Goal: Find specific page/section: Find specific page/section

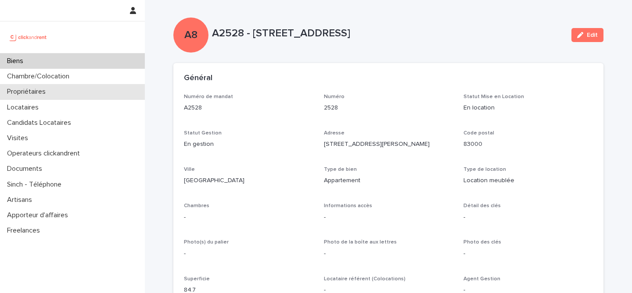
click at [58, 91] on div "Propriétaires" at bounding box center [72, 91] width 145 height 15
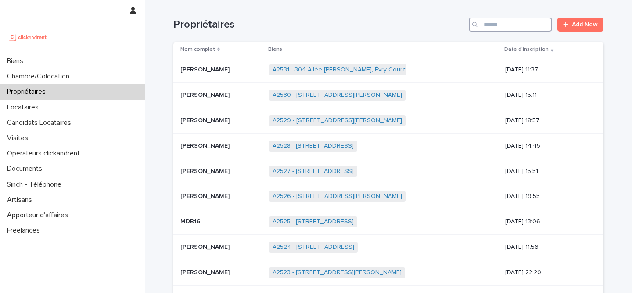
click at [526, 26] on input "Search" at bounding box center [510, 25] width 83 height 14
type input "*******"
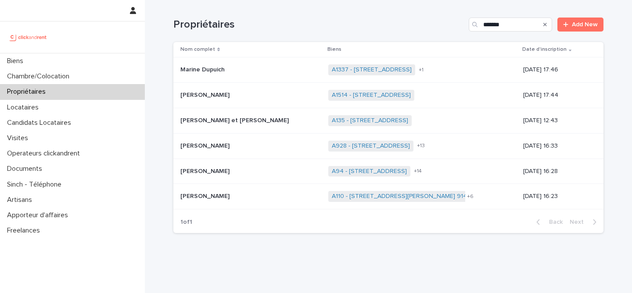
click at [237, 148] on p at bounding box center [250, 146] width 141 height 7
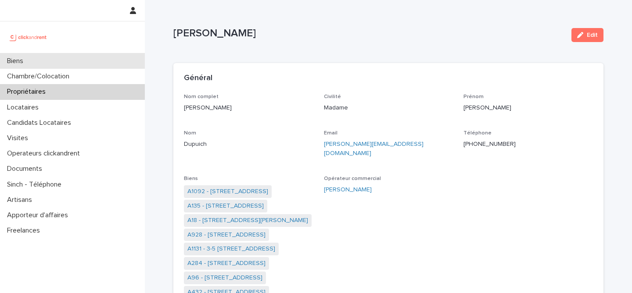
click at [73, 66] on div "Biens" at bounding box center [72, 61] width 145 height 15
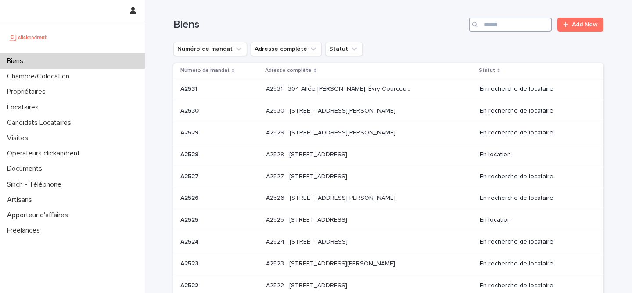
click at [531, 23] on input "Search" at bounding box center [510, 25] width 83 height 14
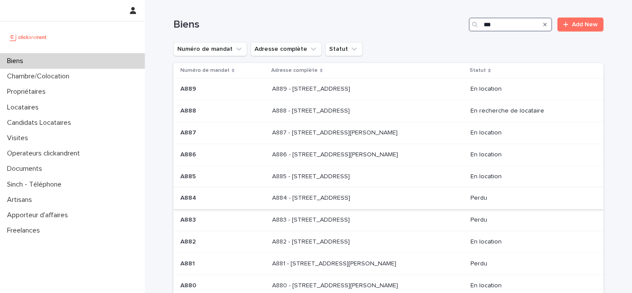
scroll to position [104, 0]
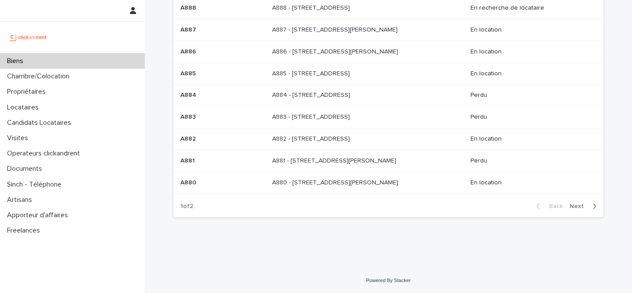
type input "***"
click at [586, 209] on span "Next" at bounding box center [578, 207] width 19 height 6
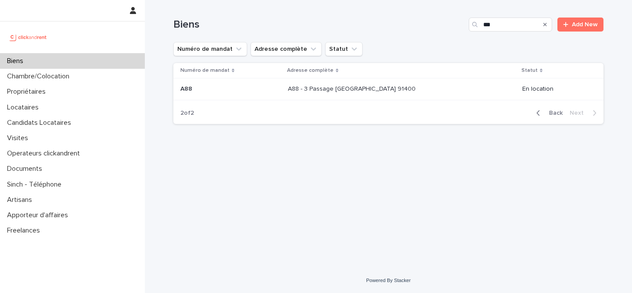
click at [289, 87] on p "A88 - 3 Passage [GEOGRAPHIC_DATA] 91400" at bounding box center [352, 88] width 129 height 9
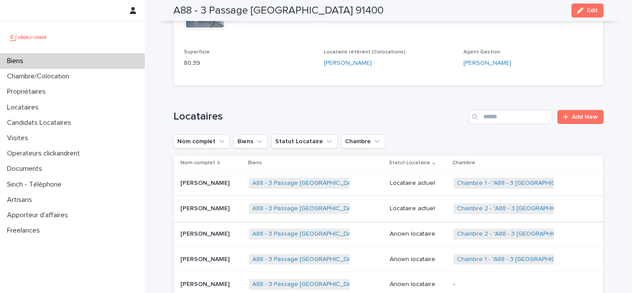
scroll to position [283, 0]
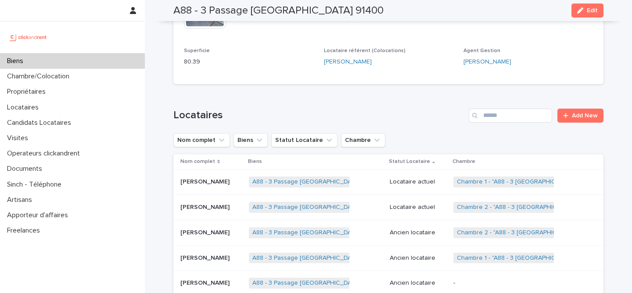
click at [236, 208] on p at bounding box center [210, 207] width 61 height 7
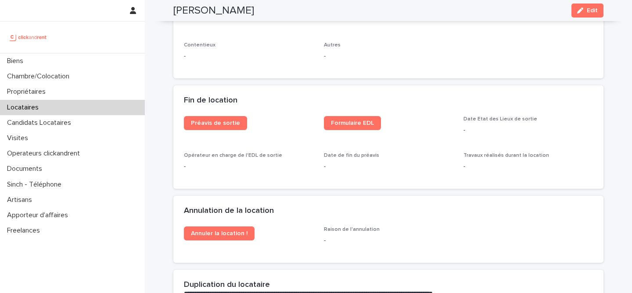
scroll to position [1052, 0]
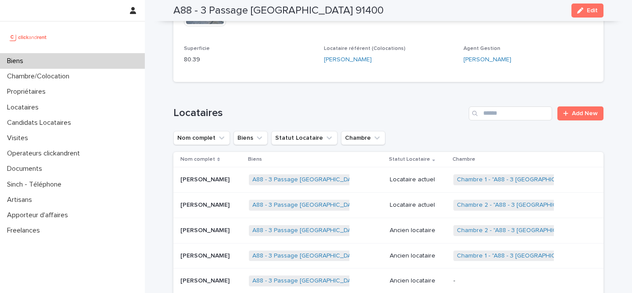
scroll to position [286, 0]
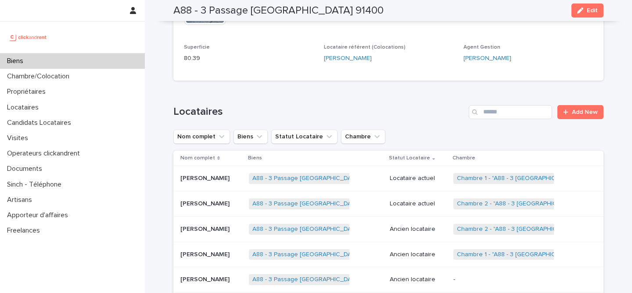
click at [237, 185] on div "[PERSON_NAME] [PERSON_NAME]" at bounding box center [210, 179] width 61 height 14
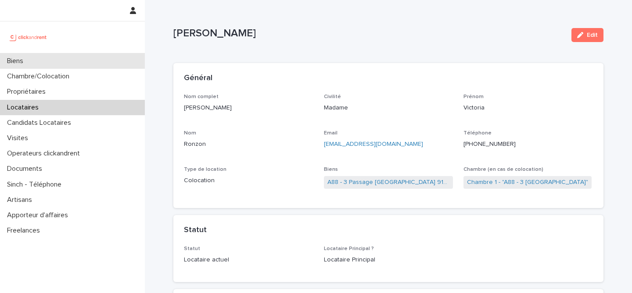
click at [69, 58] on div "Biens" at bounding box center [72, 61] width 145 height 15
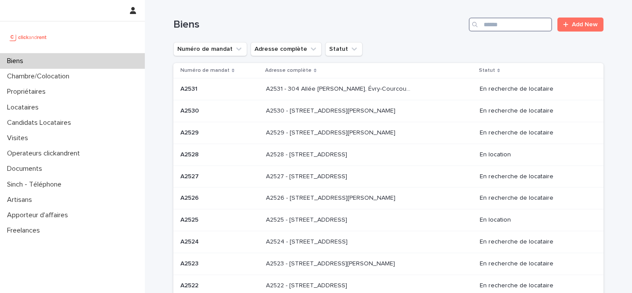
click at [502, 22] on input "Search" at bounding box center [510, 25] width 83 height 14
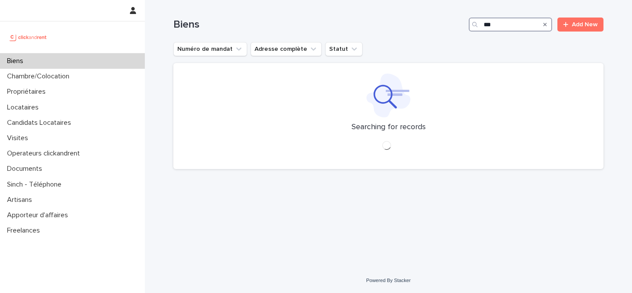
type input "***"
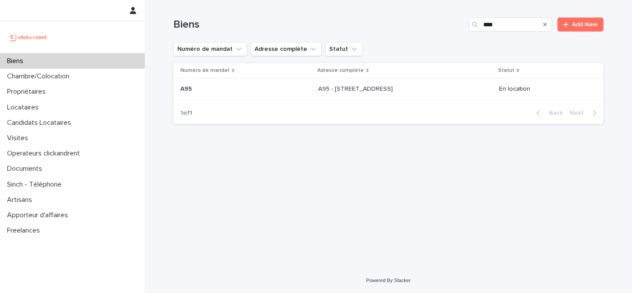
click at [233, 91] on p at bounding box center [245, 89] width 131 height 7
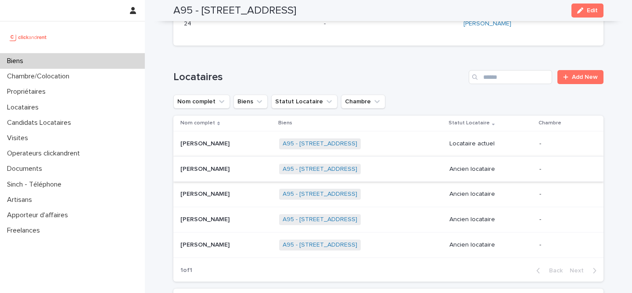
scroll to position [290, 0]
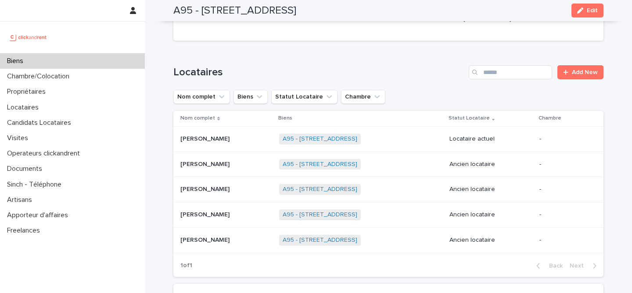
click at [271, 145] on div "[PERSON_NAME] [PERSON_NAME]" at bounding box center [226, 139] width 92 height 14
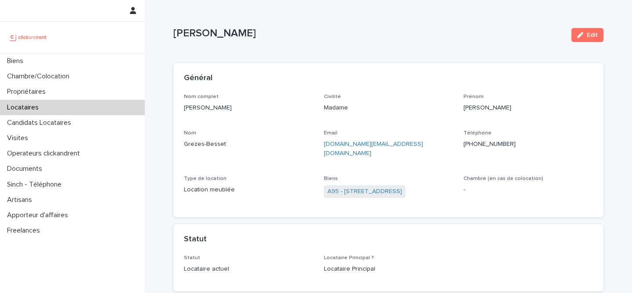
click at [58, 51] on div at bounding box center [72, 37] width 145 height 32
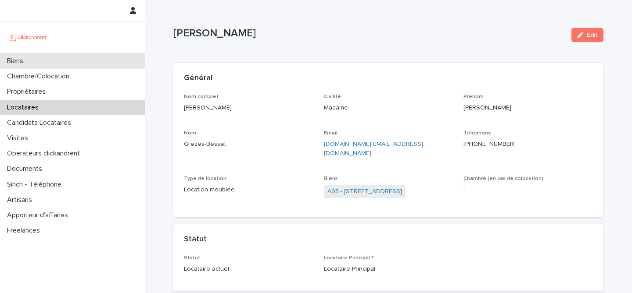
click at [57, 59] on div "Biens" at bounding box center [72, 61] width 145 height 15
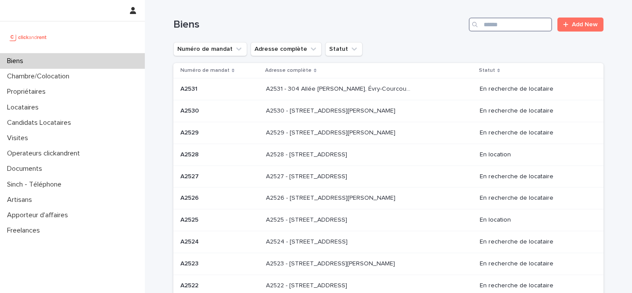
click at [500, 25] on input "Search" at bounding box center [510, 25] width 83 height 14
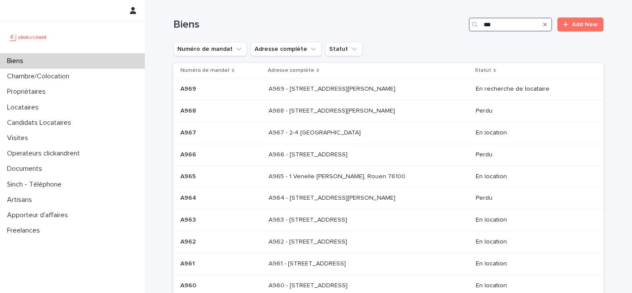
type input "***"
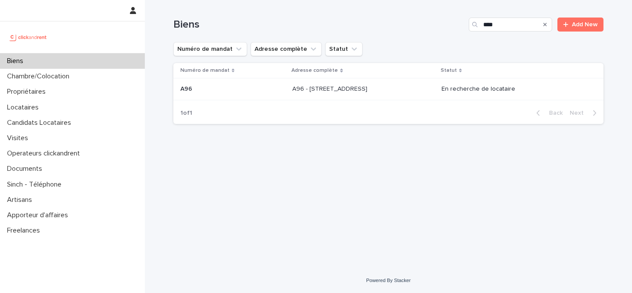
click at [361, 81] on td "A96 - [STREET_ADDRESS] - [STREET_ADDRESS]" at bounding box center [363, 90] width 149 height 22
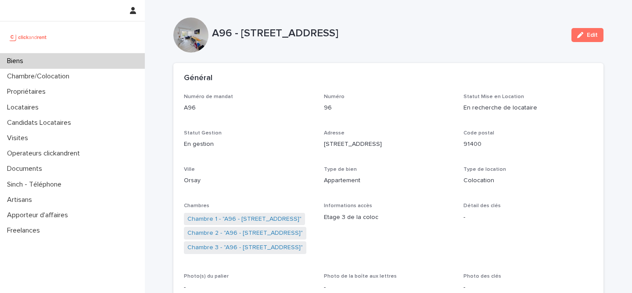
click at [69, 63] on div "Biens" at bounding box center [72, 61] width 145 height 15
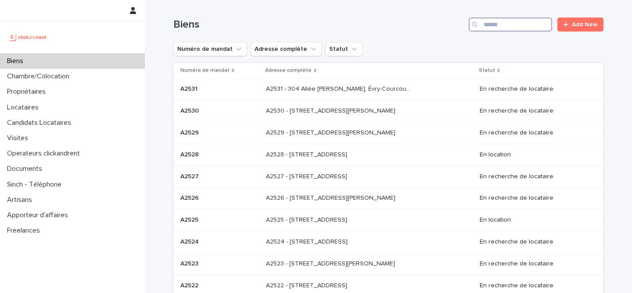
click at [493, 24] on input "Search" at bounding box center [510, 25] width 83 height 14
type input "****"
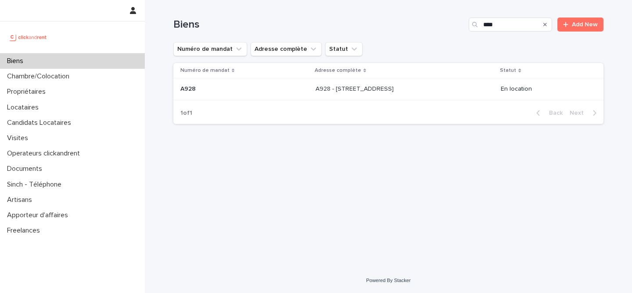
click at [436, 86] on div "A928 - [STREET_ADDRESS] 91400 A928 - [STREET_ADDRESS]" at bounding box center [404, 89] width 178 height 14
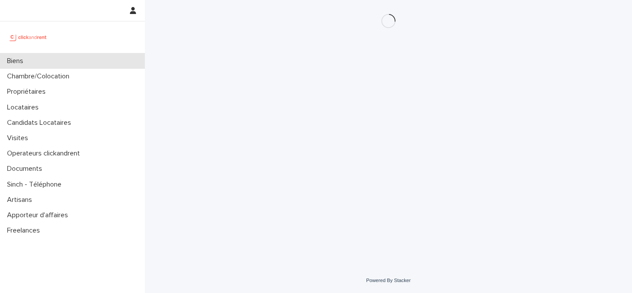
click at [27, 65] on div "Biens" at bounding box center [72, 61] width 145 height 15
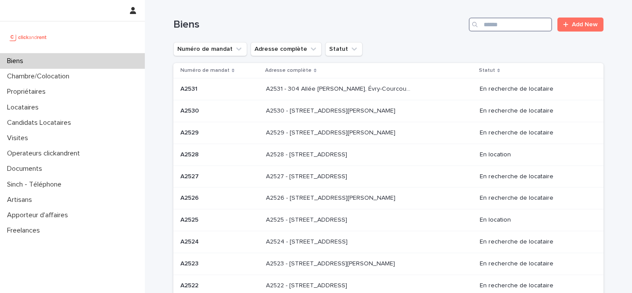
click at [525, 27] on input "Search" at bounding box center [510, 25] width 83 height 14
type input "*****"
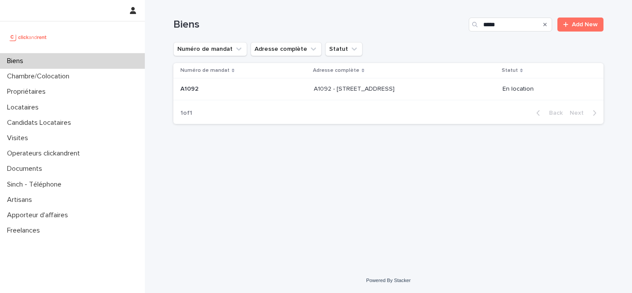
click at [378, 88] on p "A1092 - [STREET_ADDRESS]" at bounding box center [355, 88] width 82 height 9
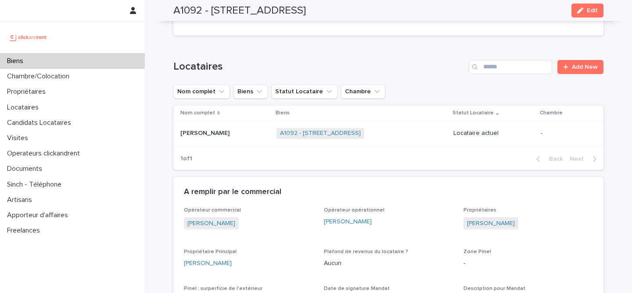
scroll to position [286, 0]
click at [246, 140] on div "Antoine Dufournet Antoine Dufournet" at bounding box center [224, 134] width 89 height 14
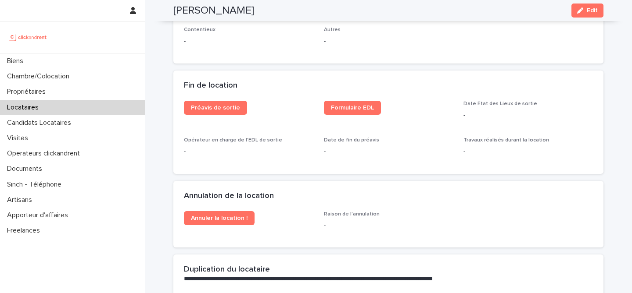
scroll to position [1104, 0]
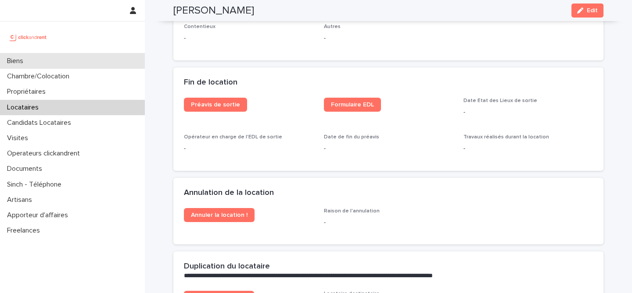
click at [91, 61] on div "Biens" at bounding box center [72, 61] width 145 height 15
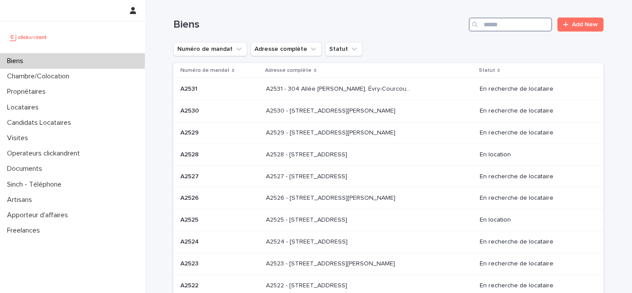
click at [490, 23] on input "Search" at bounding box center [510, 25] width 83 height 14
type input "*****"
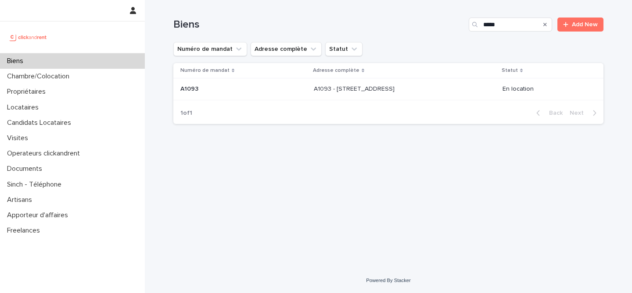
click at [413, 85] on div "A1093 - 11 rue de Châteaufort, Orsay 91400 A1093 - 11 rue de Châteaufort, Orsay…" at bounding box center [405, 89] width 182 height 14
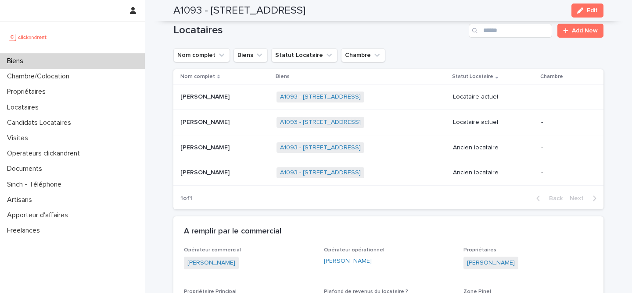
scroll to position [330, 0]
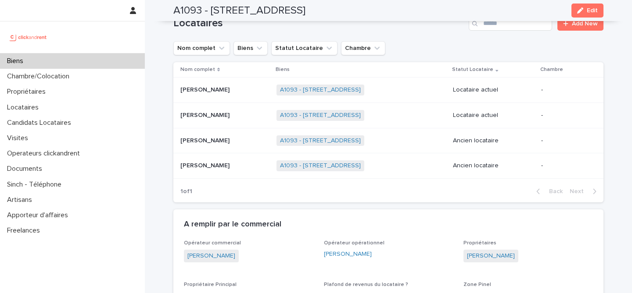
click at [57, 68] on div "Biens" at bounding box center [72, 61] width 145 height 15
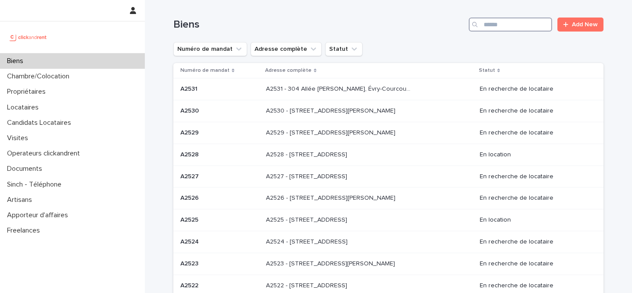
click at [488, 24] on input "Search" at bounding box center [510, 25] width 83 height 14
type input "*****"
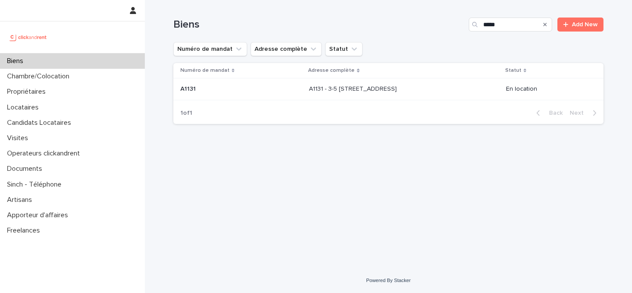
click at [315, 89] on p "A1131 - 3-5 [STREET_ADDRESS]" at bounding box center [353, 88] width 89 height 9
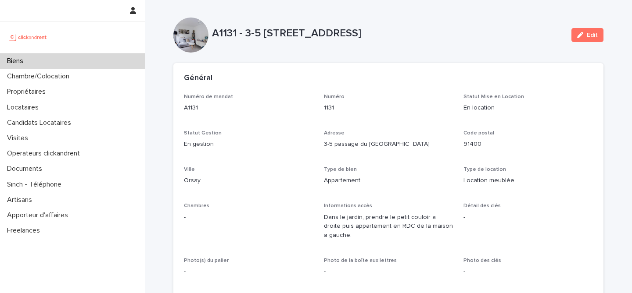
click at [94, 51] on div at bounding box center [72, 37] width 145 height 32
click at [94, 61] on div "Biens" at bounding box center [72, 61] width 145 height 15
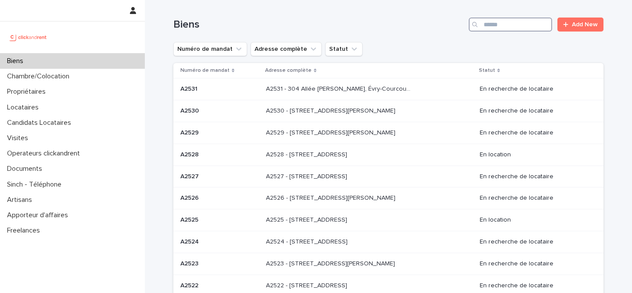
click at [504, 18] on input "Search" at bounding box center [510, 25] width 83 height 14
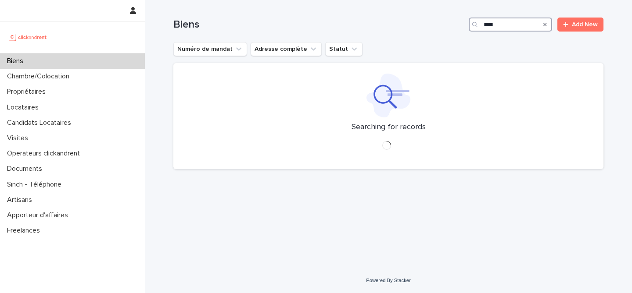
type input "*****"
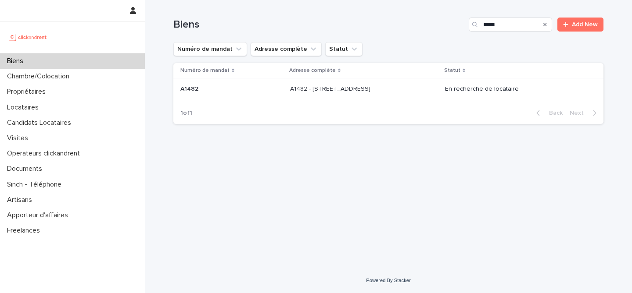
click at [346, 90] on p "A1482 - [STREET_ADDRESS]" at bounding box center [331, 88] width 82 height 9
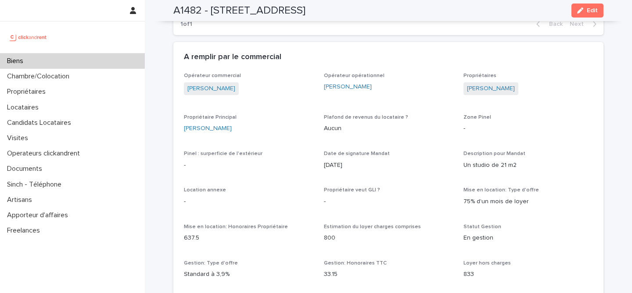
scroll to position [401, 0]
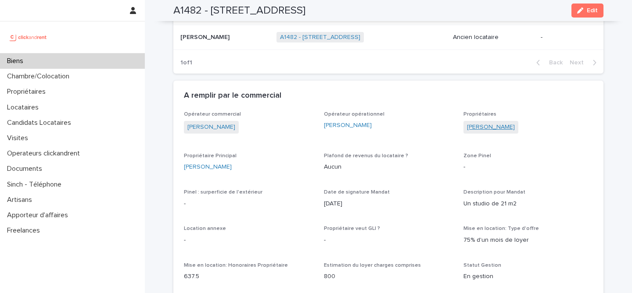
click at [511, 129] on link "[PERSON_NAME]" at bounding box center [491, 127] width 48 height 9
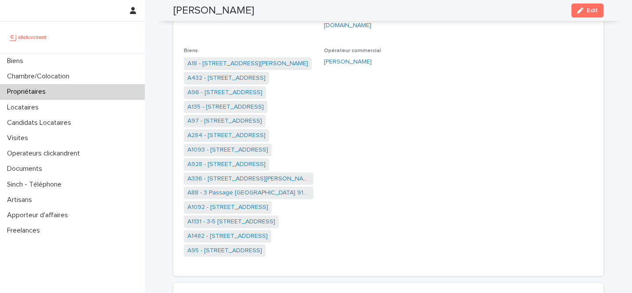
scroll to position [125, 0]
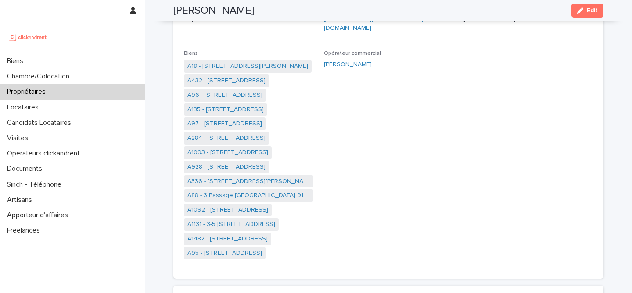
click at [260, 119] on link "A97 - [STREET_ADDRESS]" at bounding box center [224, 123] width 75 height 9
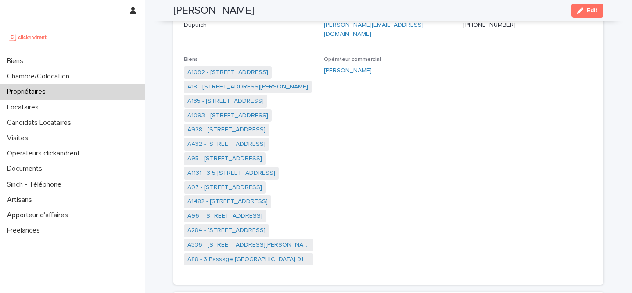
scroll to position [128, 0]
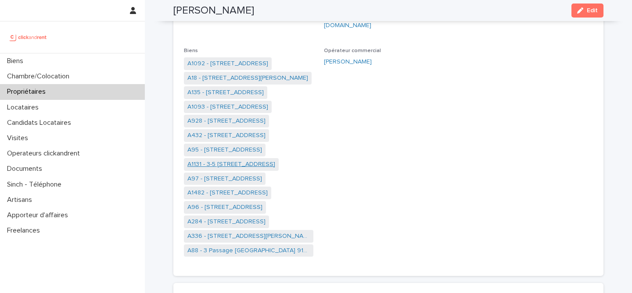
click at [248, 160] on link "A1131 - 3-5 [STREET_ADDRESS]" at bounding box center [231, 164] width 88 height 9
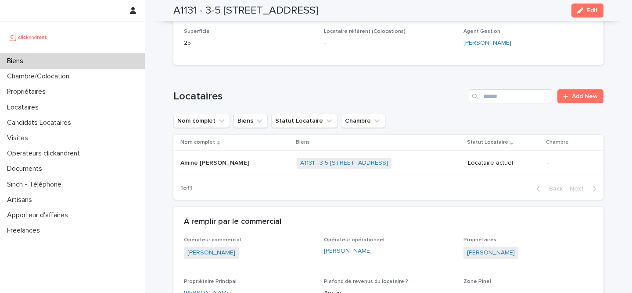
scroll to position [274, 0]
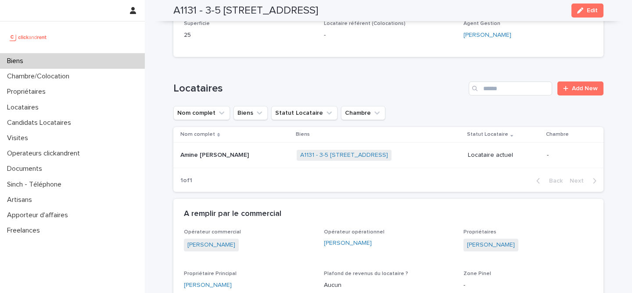
click at [77, 61] on div "Biens" at bounding box center [72, 61] width 145 height 15
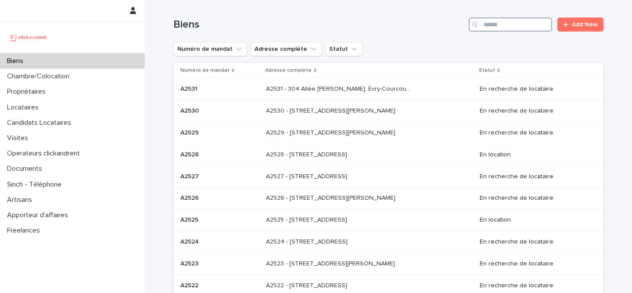
click at [485, 24] on input "Search" at bounding box center [510, 25] width 83 height 14
type input "*****"
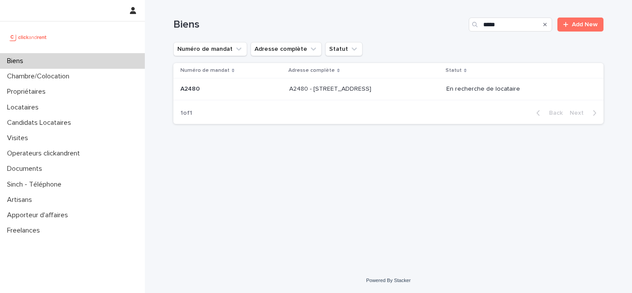
click at [436, 95] on div "A2480 - 60 allée de Bellefontaine, Toulouse 31100 A2480 - 60 allée de Bellefont…" at bounding box center [364, 89] width 150 height 14
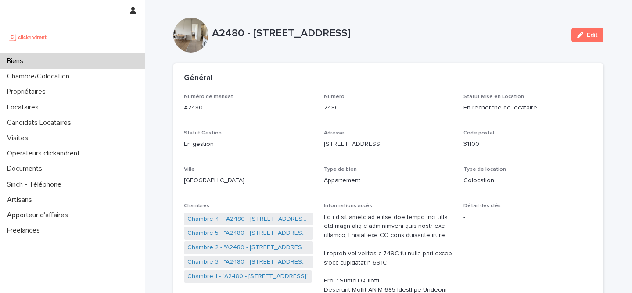
click at [93, 63] on div "Biens" at bounding box center [72, 61] width 145 height 15
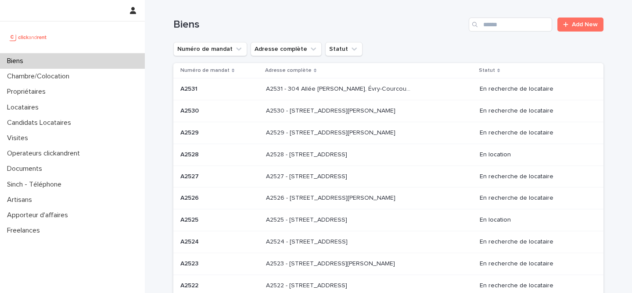
click at [345, 93] on p "A2531 - 304 Allée [PERSON_NAME], Évry-Courcouronnes 91000" at bounding box center [340, 88] width 148 height 9
click at [226, 108] on p at bounding box center [219, 110] width 79 height 7
click at [233, 125] on td "A2529 A2529" at bounding box center [217, 133] width 89 height 22
click at [225, 157] on p at bounding box center [219, 154] width 79 height 7
click at [232, 170] on div "A2527 A2527" at bounding box center [219, 177] width 79 height 14
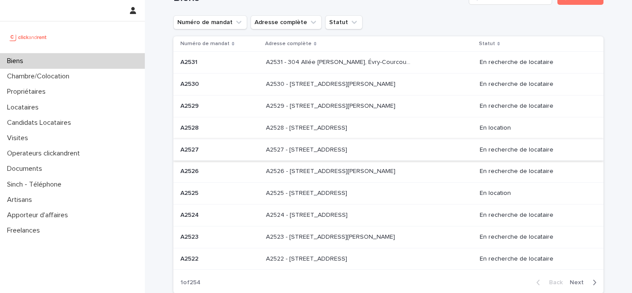
scroll to position [28, 0]
click at [226, 217] on p at bounding box center [219, 214] width 79 height 7
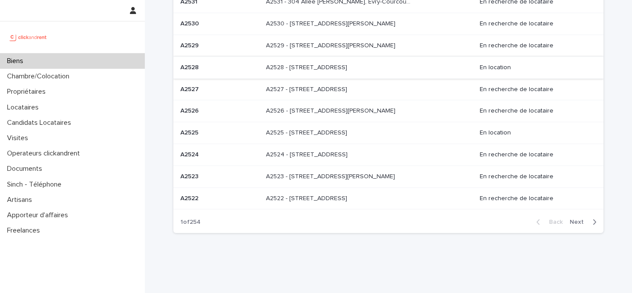
scroll to position [91, 0]
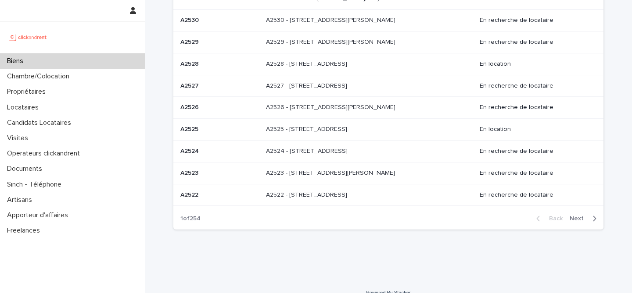
click at [229, 195] on p at bounding box center [219, 195] width 79 height 7
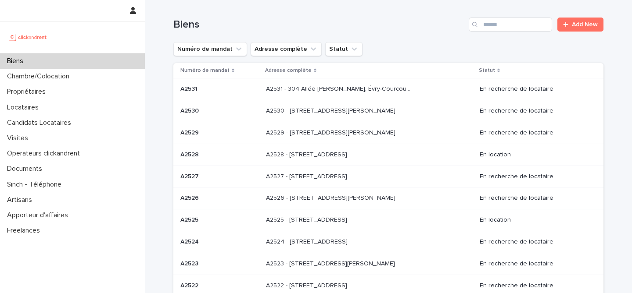
click at [68, 61] on div "Biens" at bounding box center [72, 61] width 145 height 15
click at [490, 29] on input "Search" at bounding box center [510, 25] width 83 height 14
type input "*****"
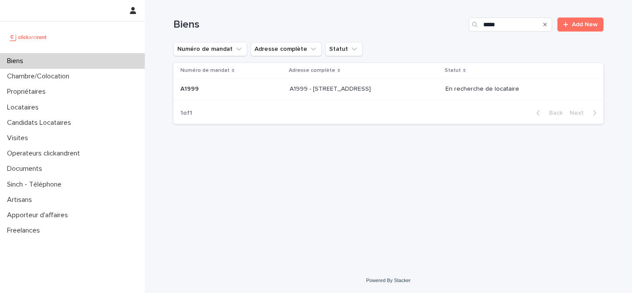
click at [425, 94] on div "A1999 - 12 Place Du Parc Aux Charrettes , Pontoise 95300 A1999 - 12 Place Du Pa…" at bounding box center [364, 89] width 149 height 14
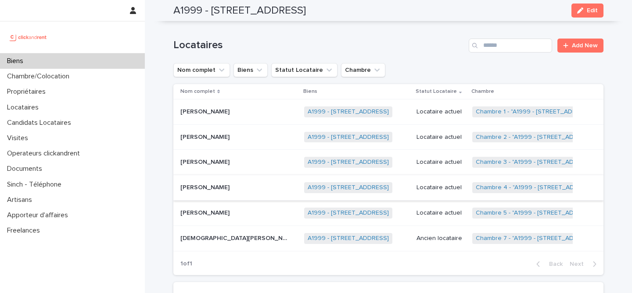
scroll to position [388, 0]
